Goal: Find specific page/section

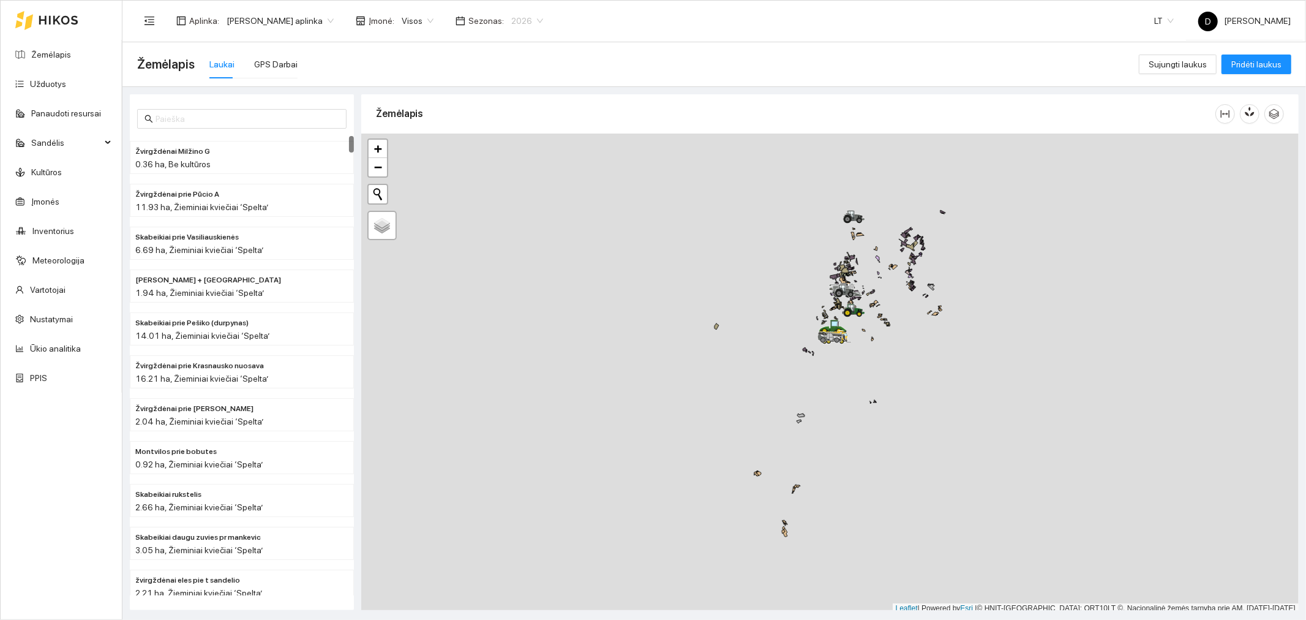
click at [541, 20] on span "2026" at bounding box center [527, 21] width 32 height 18
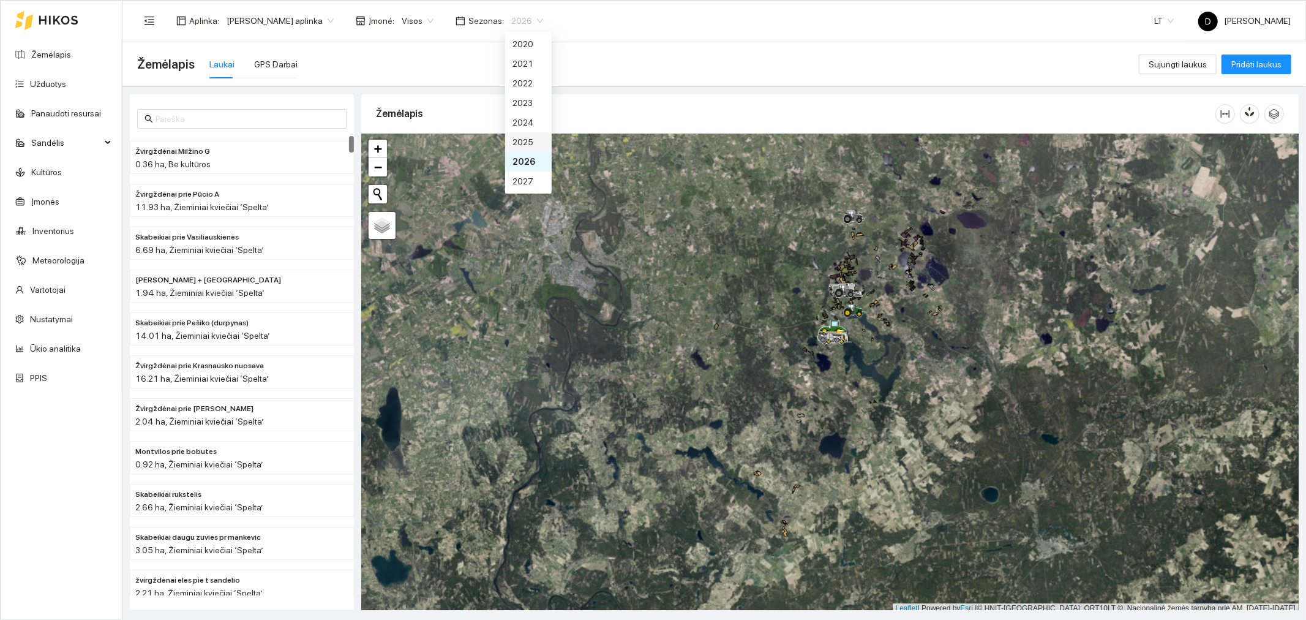
click at [533, 141] on div "2025" at bounding box center [529, 141] width 32 height 13
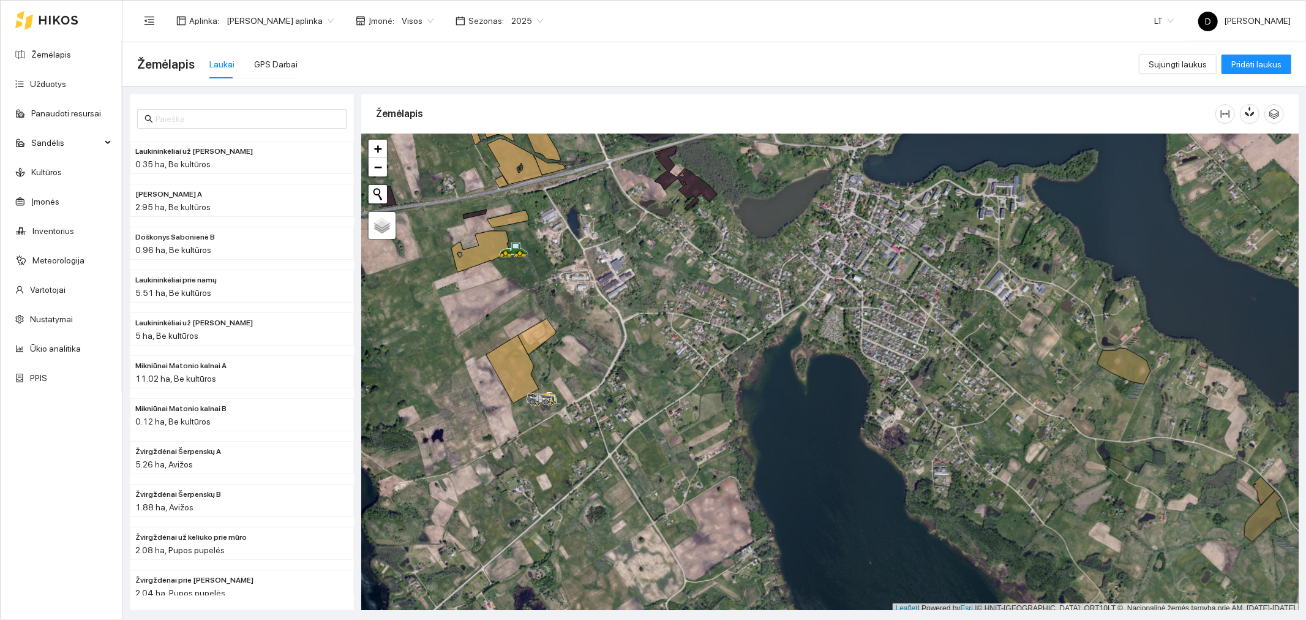
scroll to position [3, 0]
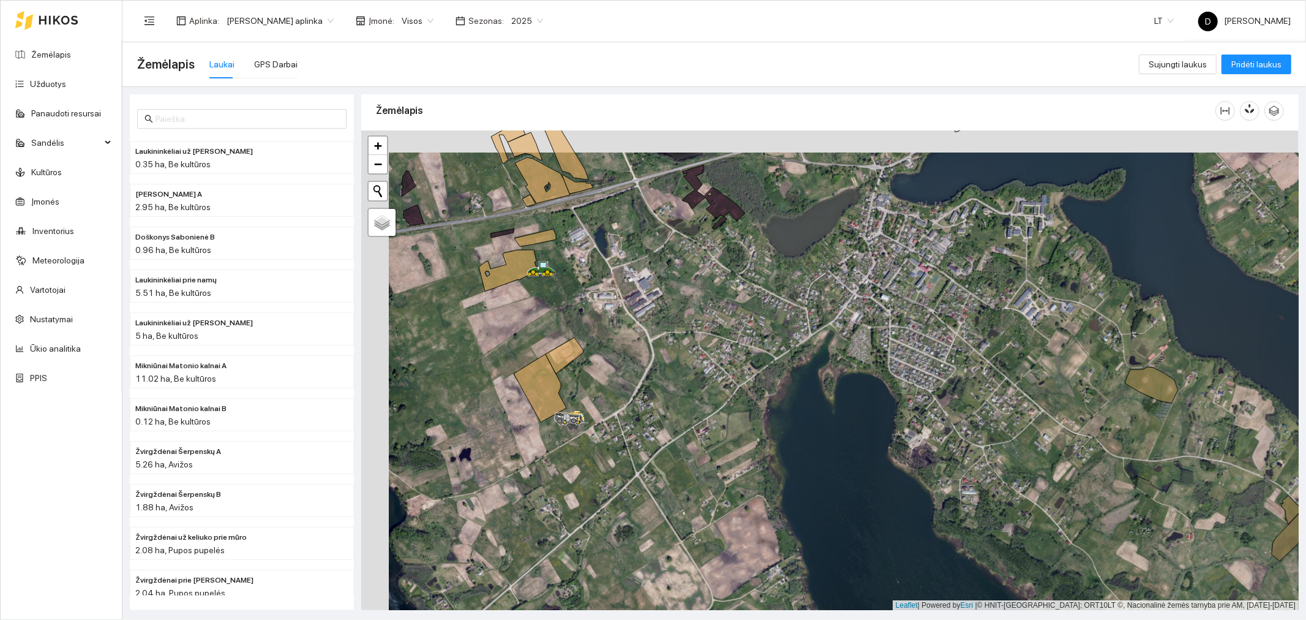
drag, startPoint x: 511, startPoint y: 266, endPoint x: 539, endPoint y: 288, distance: 35.3
click at [539, 288] on div at bounding box center [830, 370] width 938 height 480
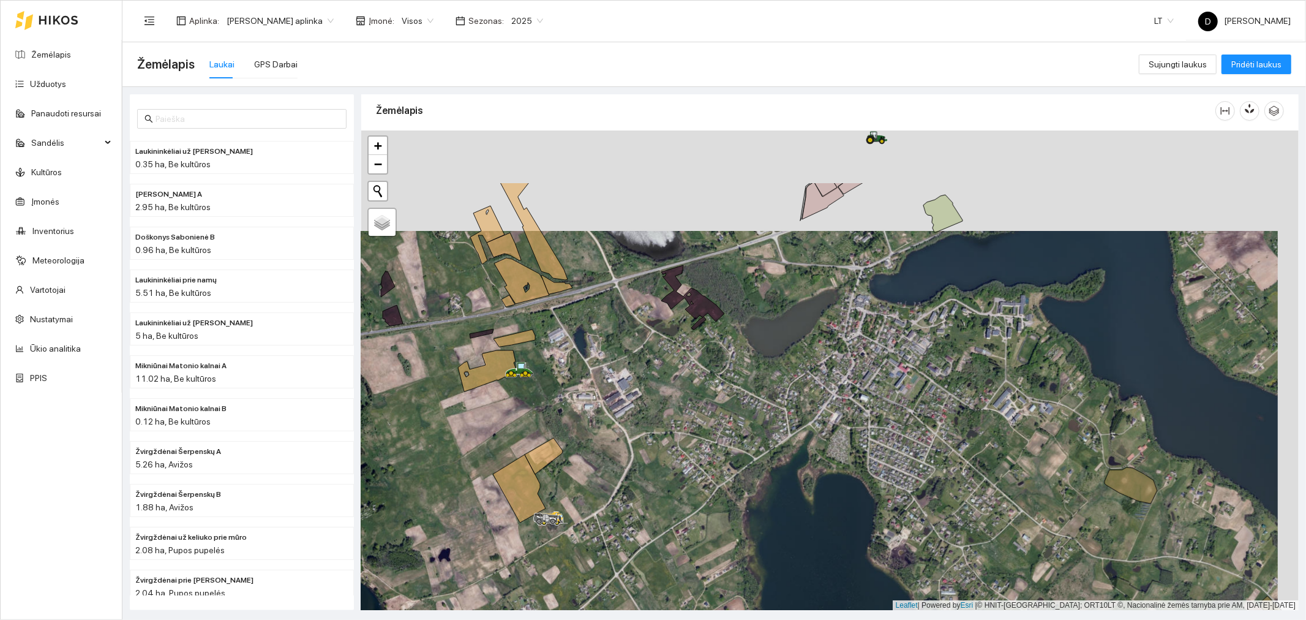
drag, startPoint x: 715, startPoint y: 298, endPoint x: 699, endPoint y: 399, distance: 101.8
click at [698, 399] on div at bounding box center [830, 370] width 938 height 480
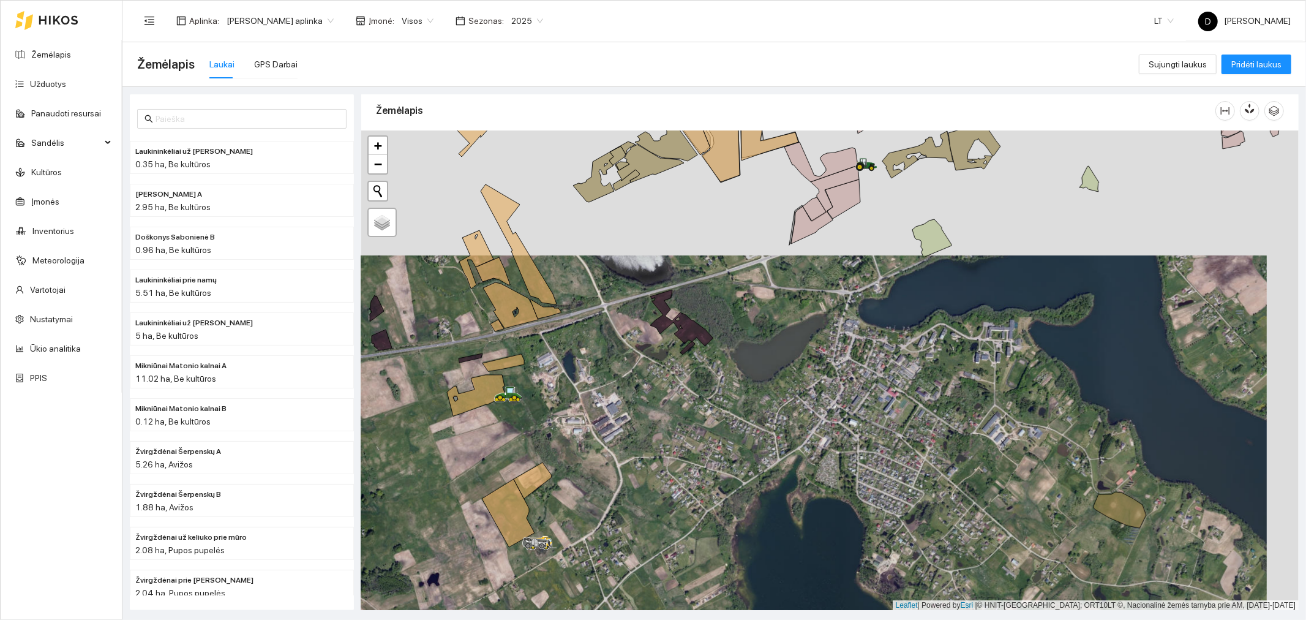
drag, startPoint x: 813, startPoint y: 227, endPoint x: 763, endPoint y: 336, distance: 119.8
click at [763, 336] on div at bounding box center [830, 370] width 938 height 480
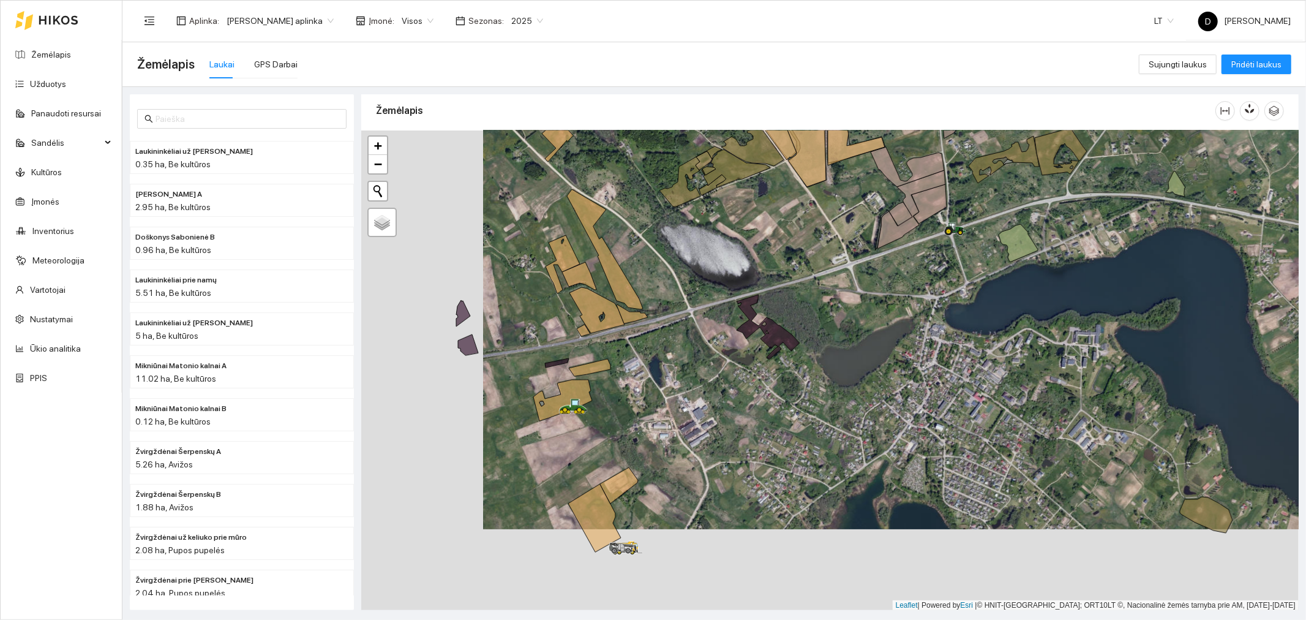
drag, startPoint x: 454, startPoint y: 455, endPoint x: 576, endPoint y: 374, distance: 146.6
click at [576, 374] on icon at bounding box center [590, 367] width 42 height 17
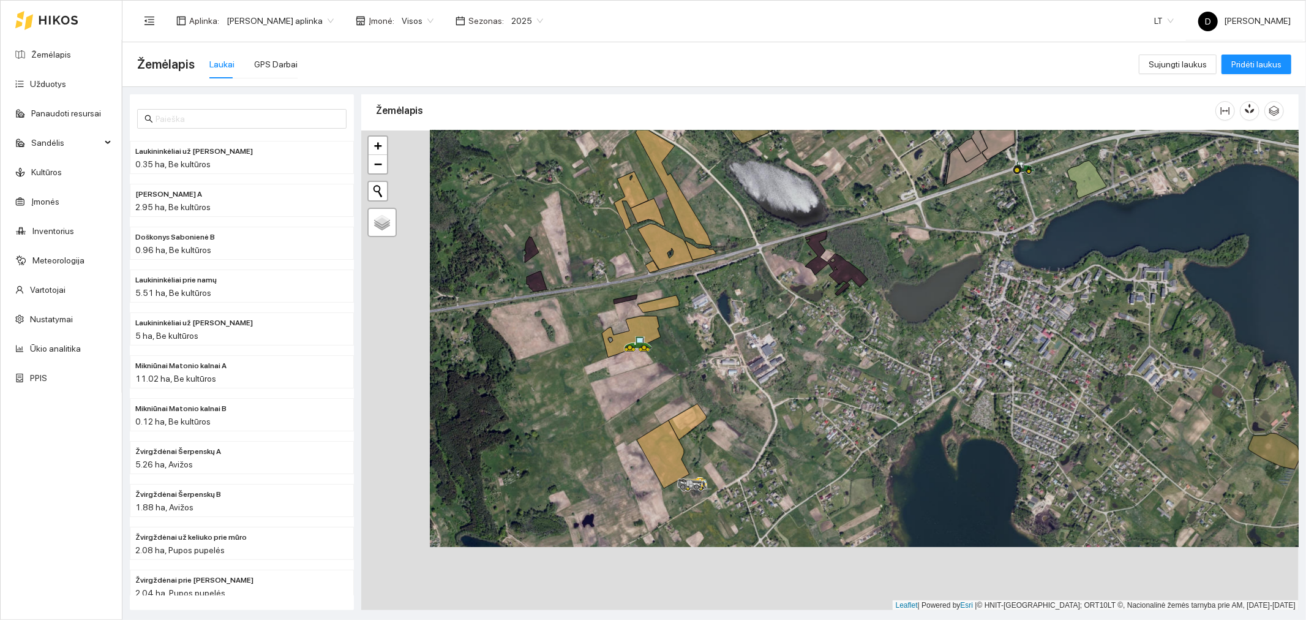
drag, startPoint x: 682, startPoint y: 280, endPoint x: 751, endPoint y: 216, distance: 94.0
click at [751, 216] on div at bounding box center [830, 370] width 938 height 480
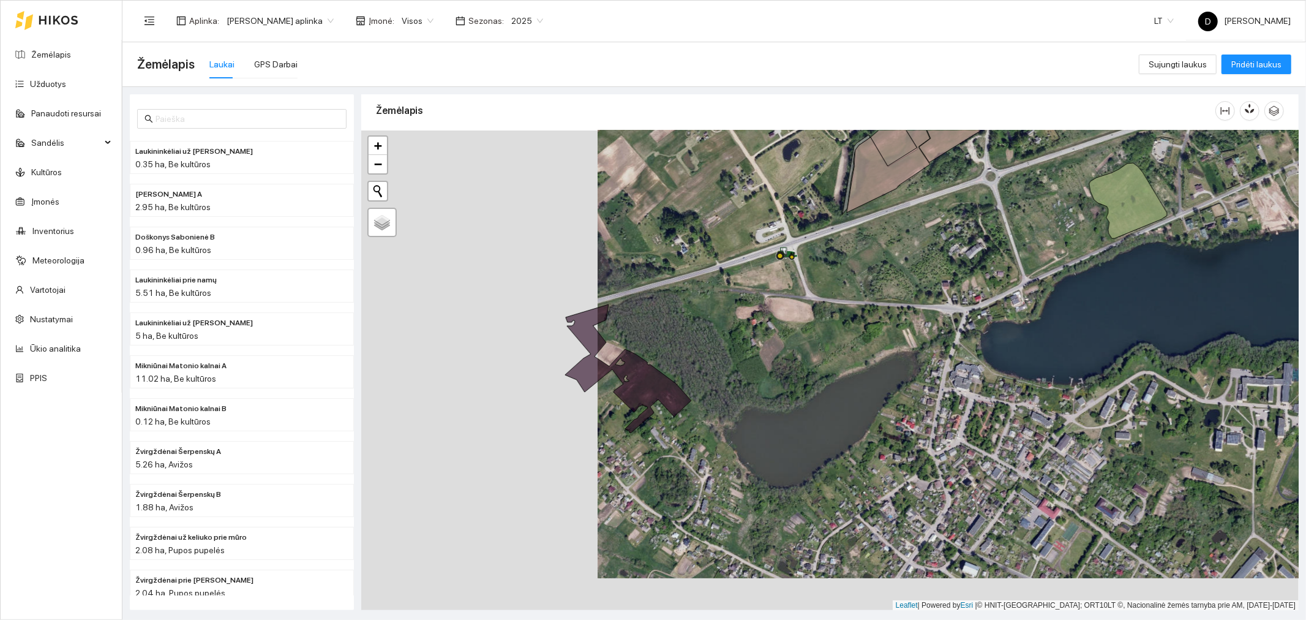
drag, startPoint x: 483, startPoint y: 344, endPoint x: 720, endPoint y: 311, distance: 239.8
click at [720, 311] on div at bounding box center [830, 370] width 938 height 480
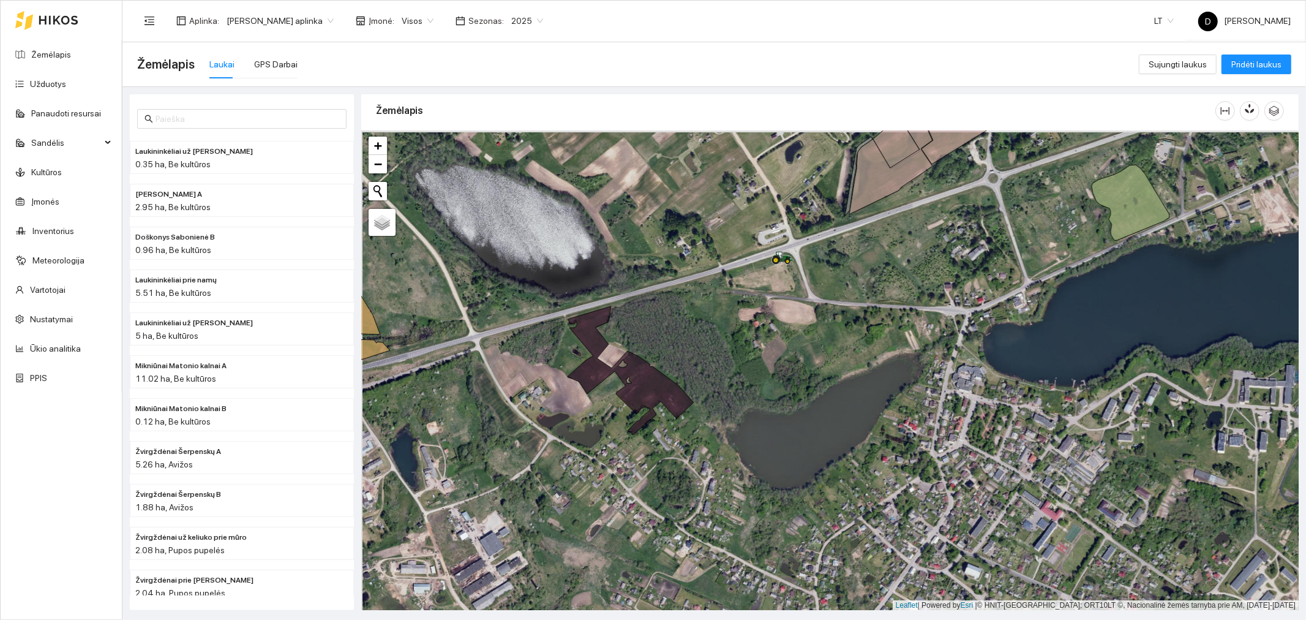
click at [672, 497] on div at bounding box center [830, 370] width 938 height 480
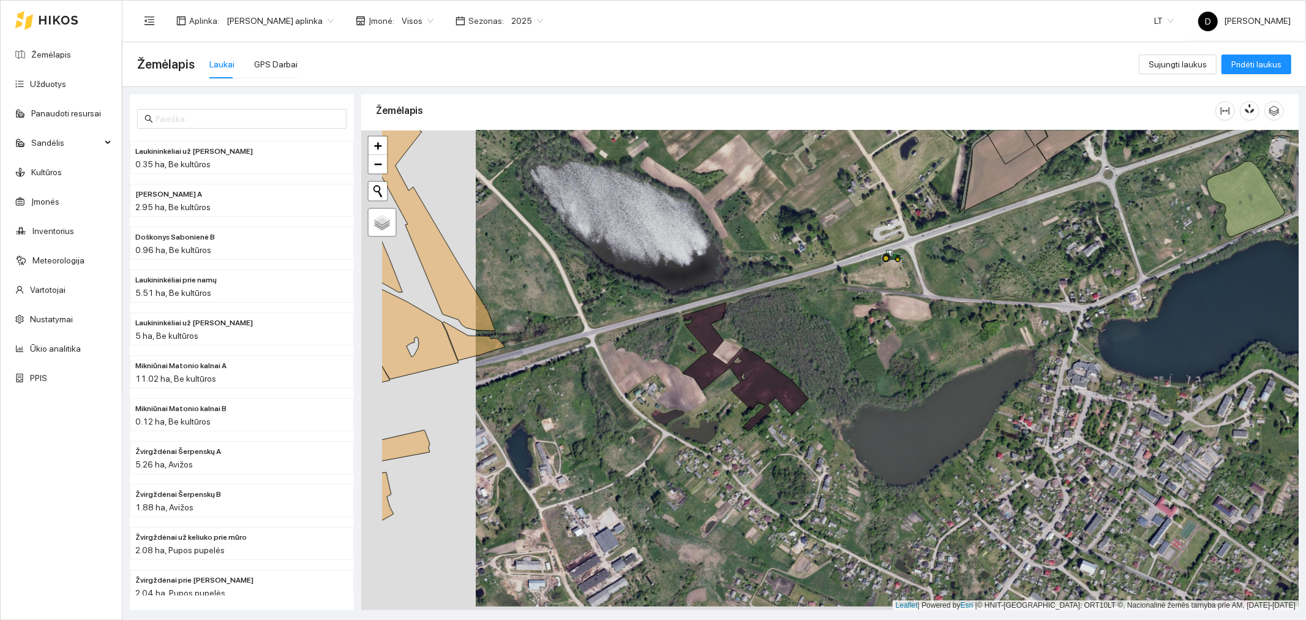
drag, startPoint x: 700, startPoint y: 332, endPoint x: 815, endPoint y: 328, distance: 114.6
click at [815, 328] on div at bounding box center [830, 370] width 938 height 480
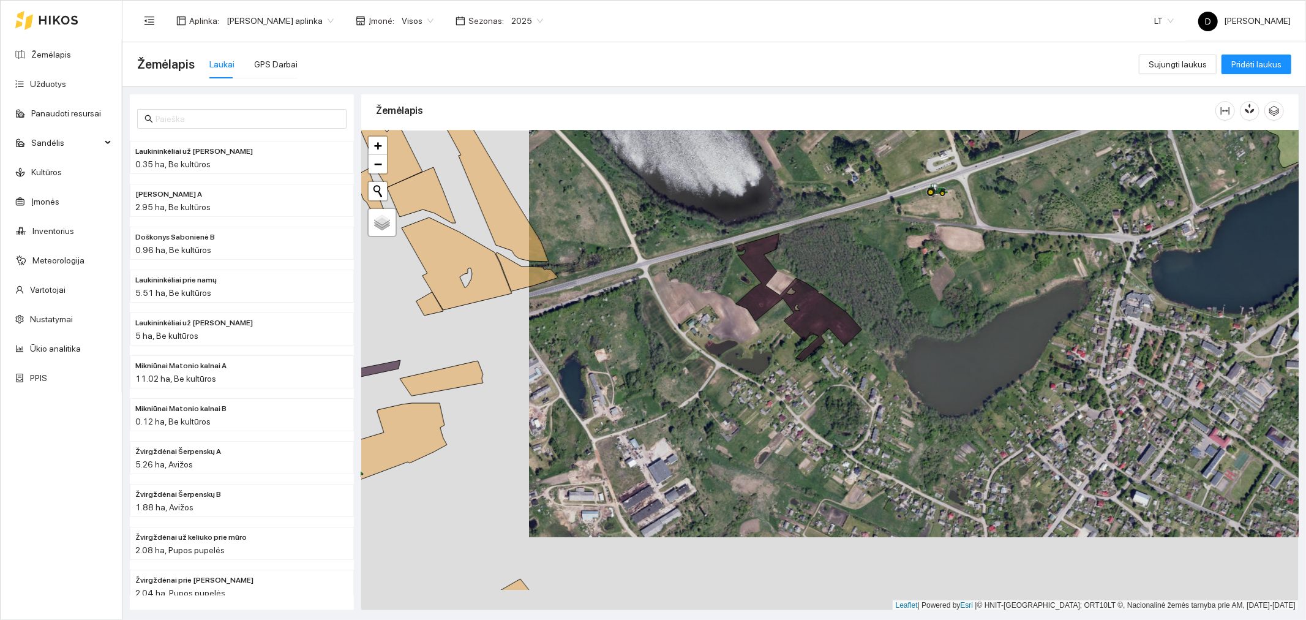
drag, startPoint x: 611, startPoint y: 464, endPoint x: 664, endPoint y: 395, distance: 87.3
click at [664, 395] on div at bounding box center [830, 370] width 938 height 480
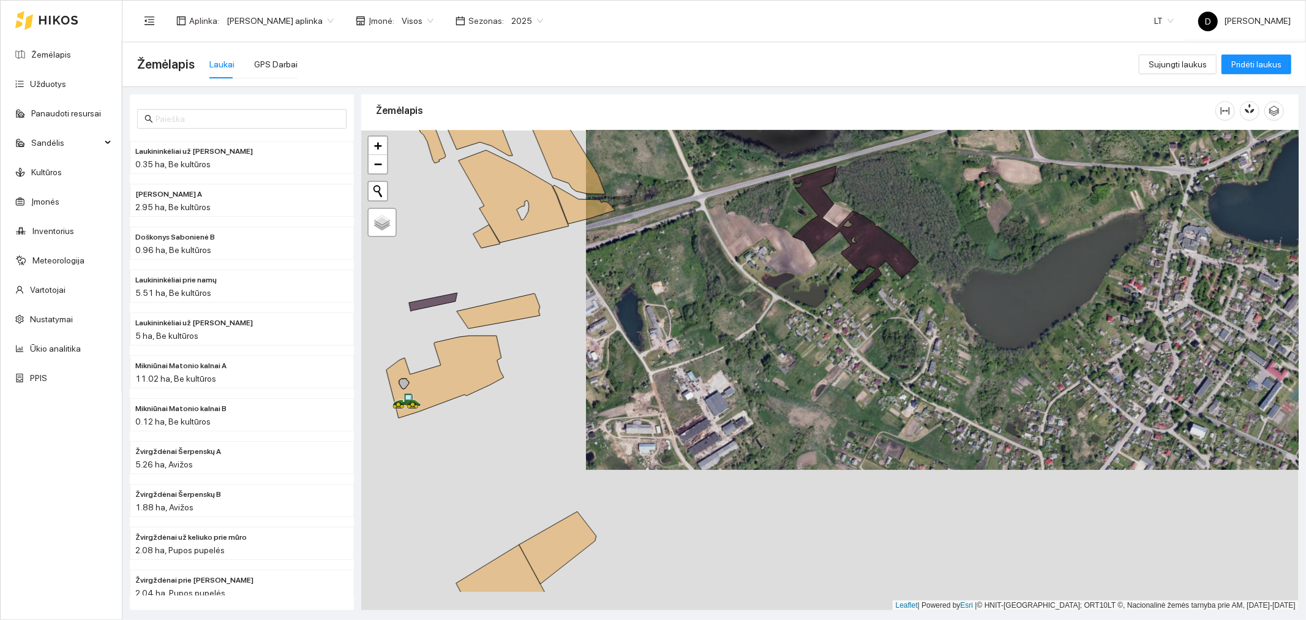
drag, startPoint x: 664, startPoint y: 395, endPoint x: 721, endPoint y: 328, distance: 88.2
click at [721, 328] on div at bounding box center [830, 370] width 938 height 480
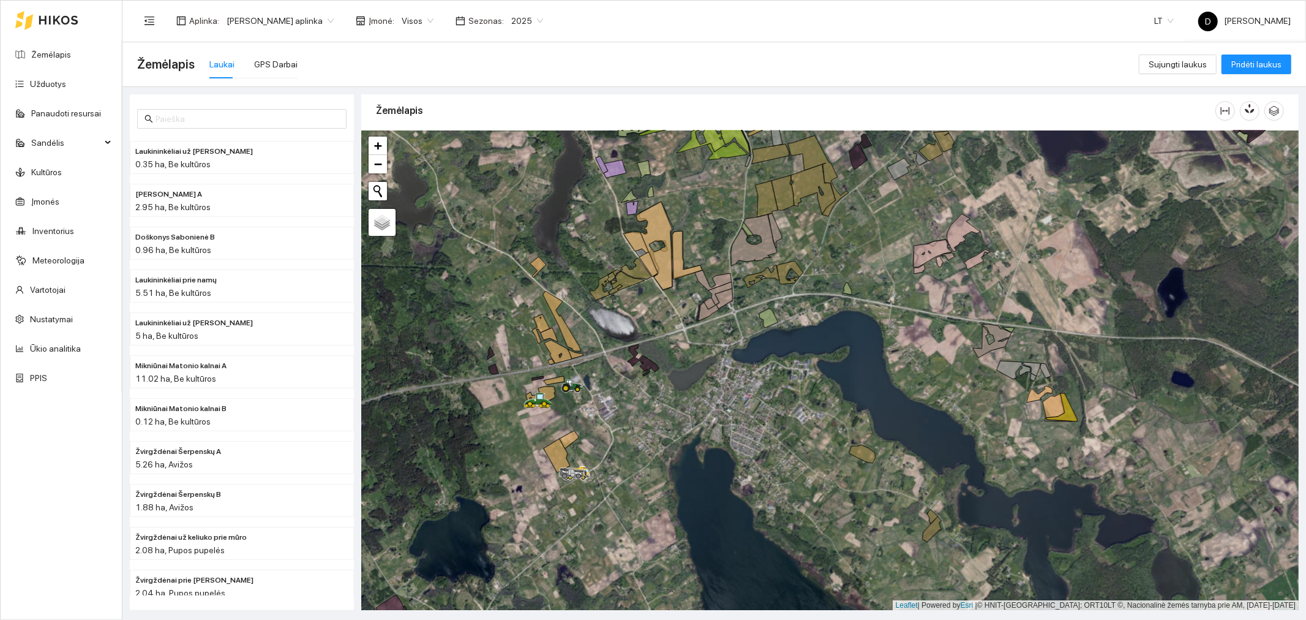
click at [788, 527] on div at bounding box center [830, 370] width 938 height 480
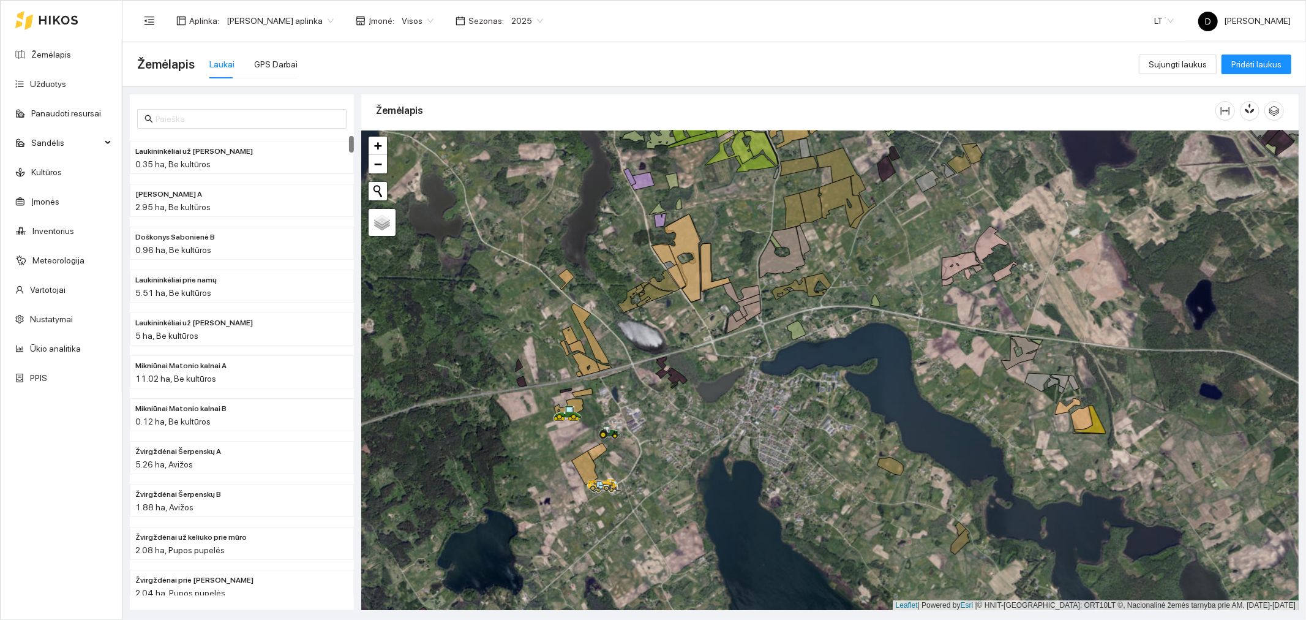
click at [750, 237] on div at bounding box center [830, 370] width 938 height 480
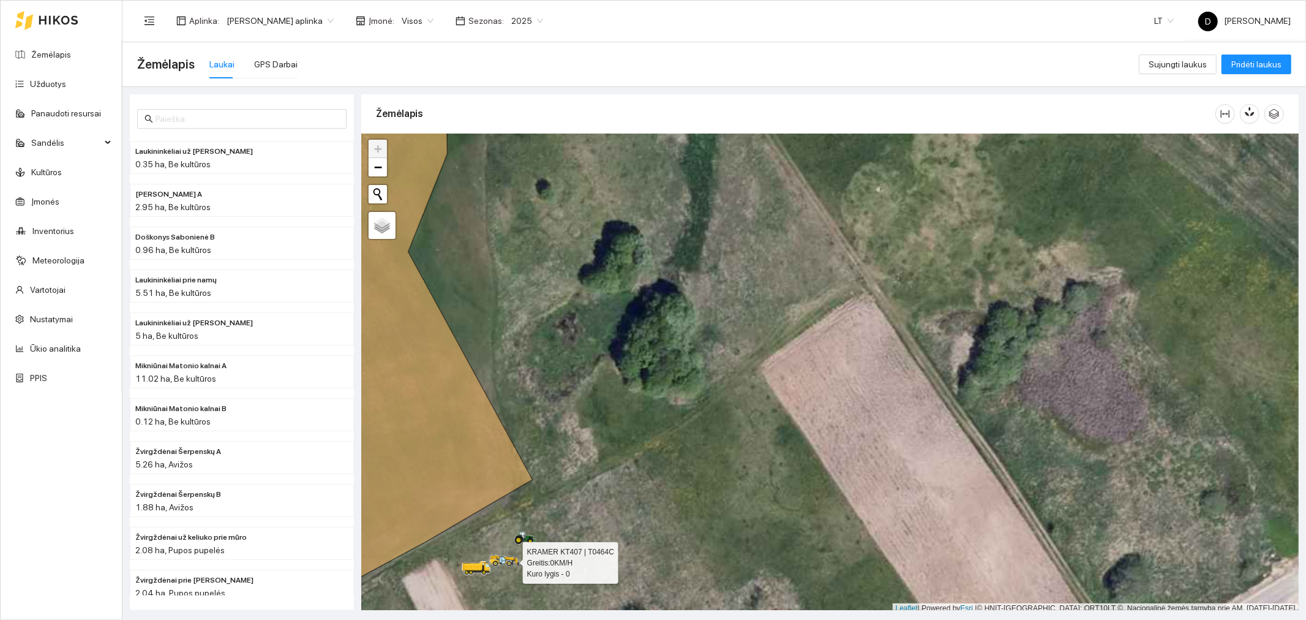
scroll to position [3, 0]
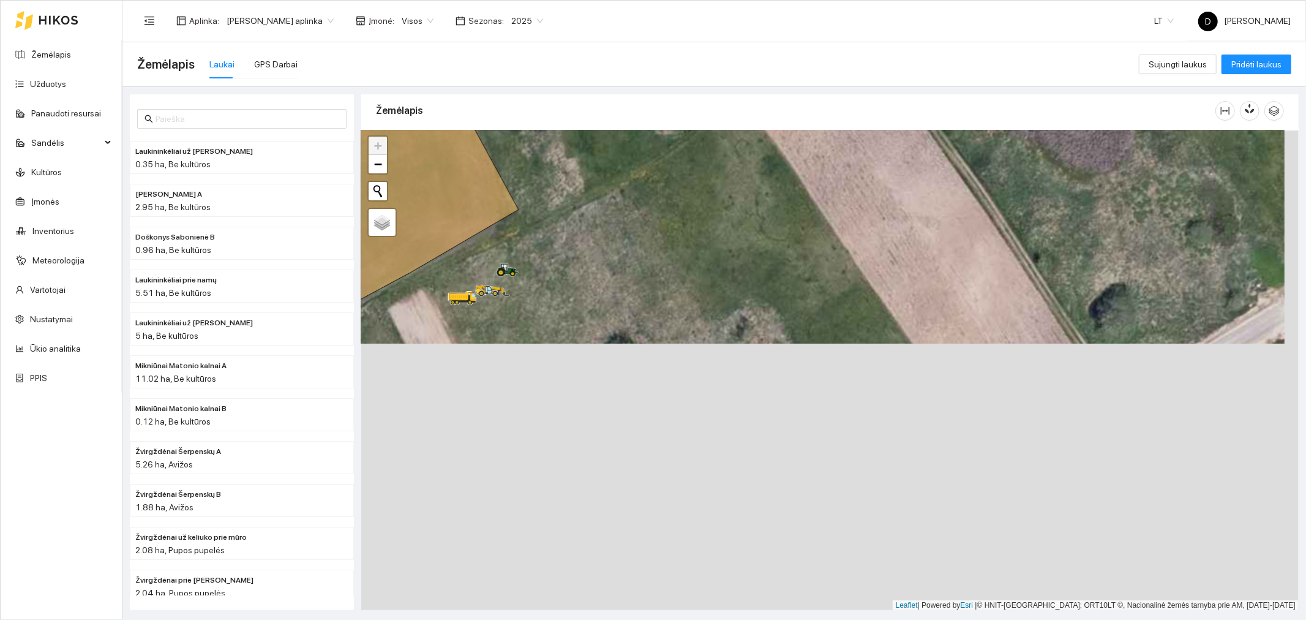
drag, startPoint x: 585, startPoint y: 530, endPoint x: 612, endPoint y: 273, distance: 259.2
click at [612, 273] on div at bounding box center [830, 370] width 938 height 480
